Goal: Find specific page/section: Find specific page/section

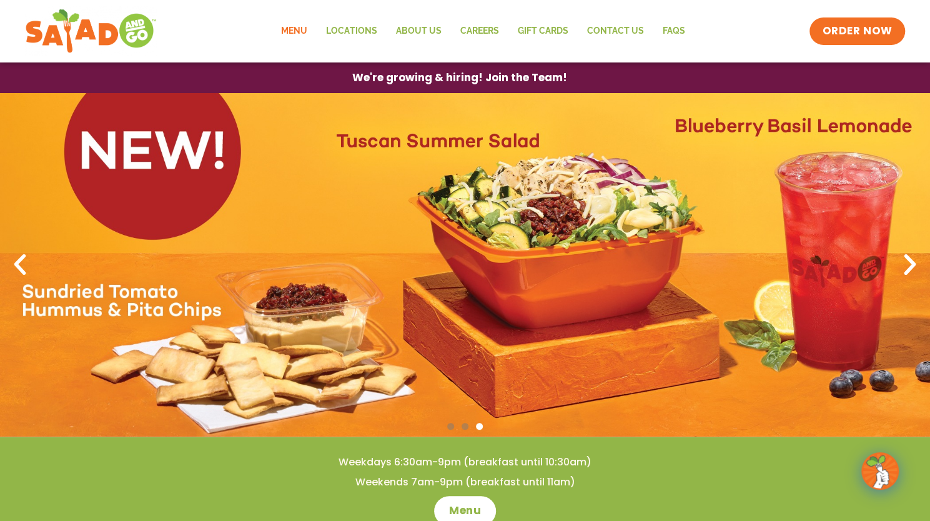
click at [303, 23] on link "Menu" at bounding box center [294, 31] width 45 height 29
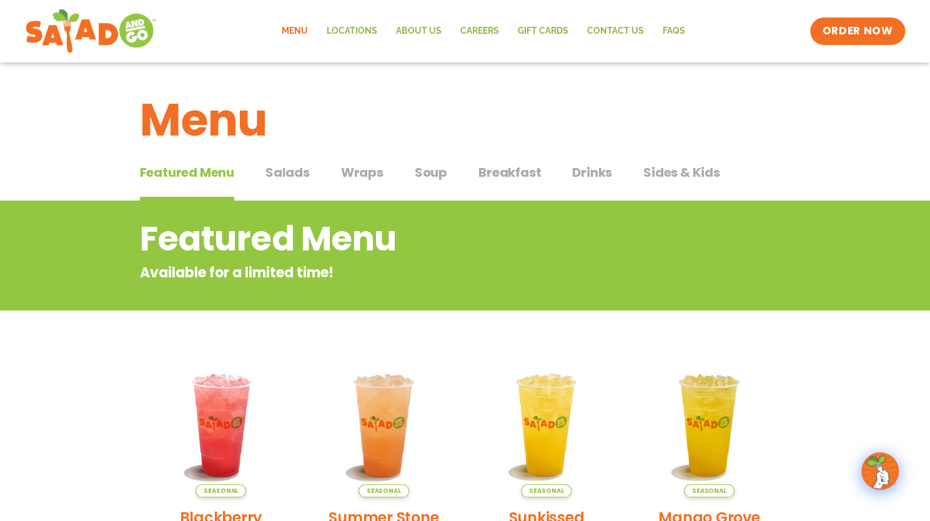
click at [418, 170] on span "Soup" at bounding box center [431, 172] width 32 height 19
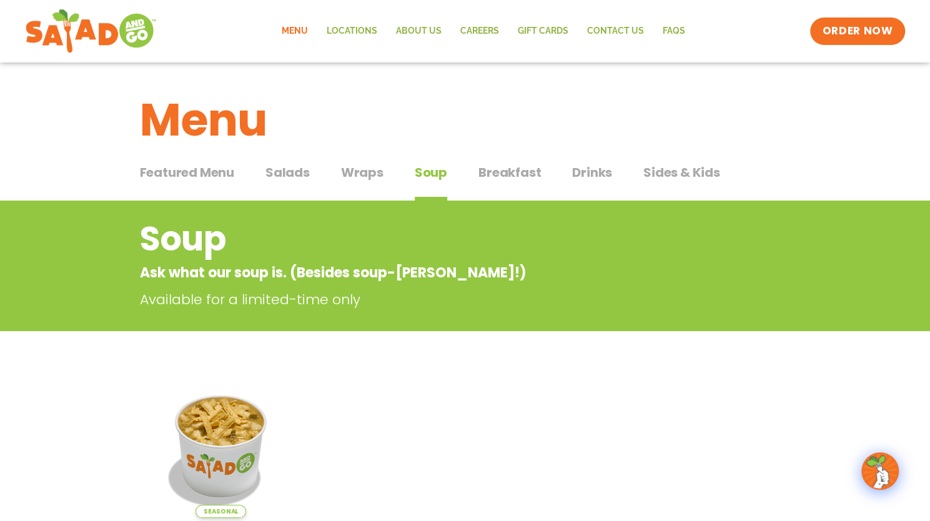
scroll to position [295, 0]
